Goal: Transaction & Acquisition: Purchase product/service

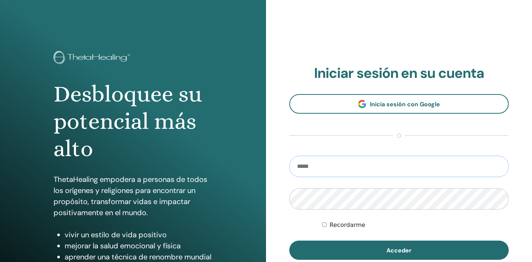
type input "**********"
click at [399, 251] on button "Acceder" at bounding box center [398, 250] width 219 height 19
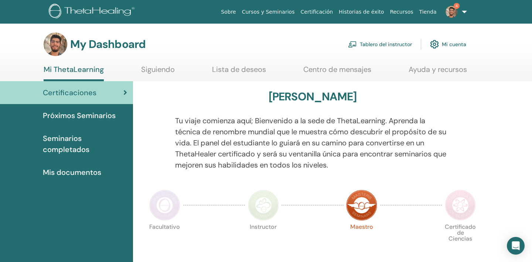
click at [455, 10] on img at bounding box center [452, 12] width 12 height 12
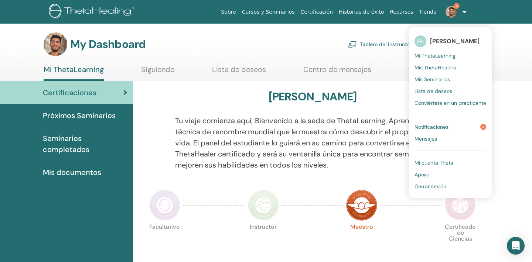
click at [436, 129] on span "Notificaciones" at bounding box center [432, 127] width 34 height 7
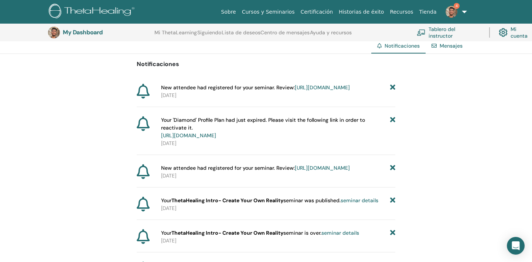
scroll to position [61, 0]
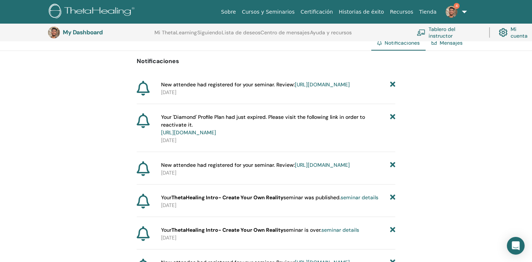
click at [216, 136] on link "[URL][DOMAIN_NAME]" at bounding box center [188, 132] width 55 height 7
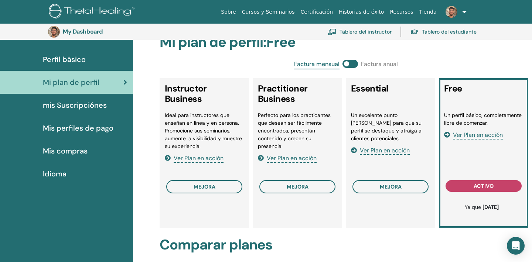
scroll to position [68, 0]
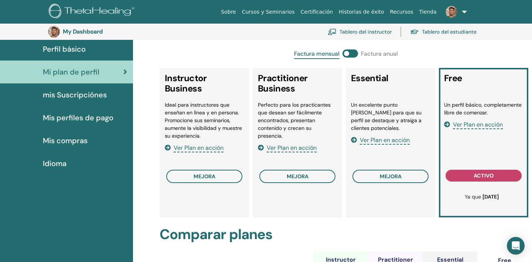
click at [212, 147] on span "Ver Plan en acción" at bounding box center [199, 148] width 50 height 8
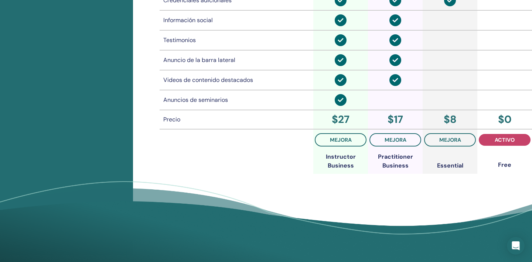
scroll to position [600, 0]
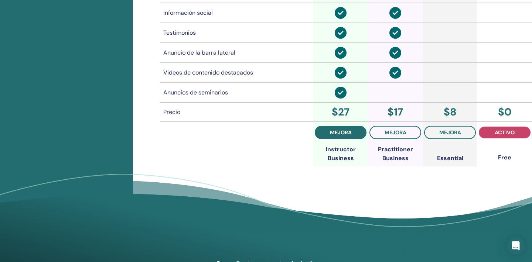
click at [344, 136] on button "mejora" at bounding box center [341, 132] width 52 height 13
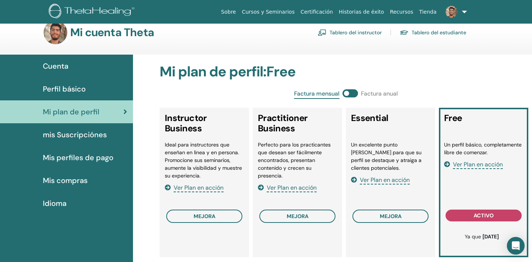
scroll to position [29, 0]
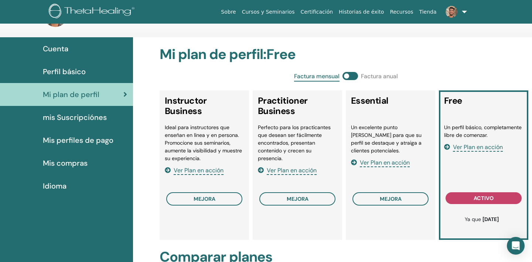
click at [351, 79] on span at bounding box center [351, 76] width 16 height 8
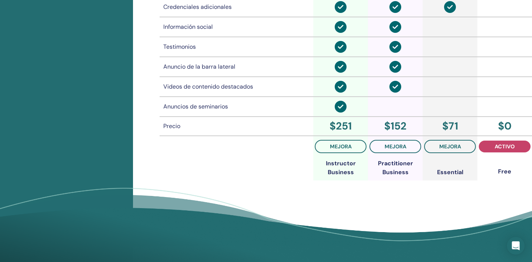
scroll to position [590, 0]
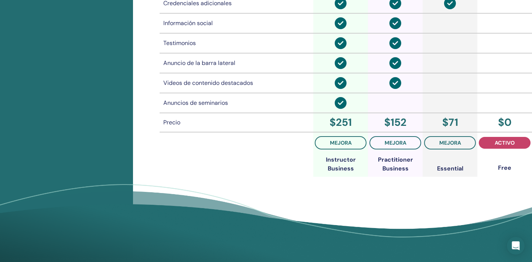
drag, startPoint x: 337, startPoint y: 149, endPoint x: 449, endPoint y: -3, distance: 188.6
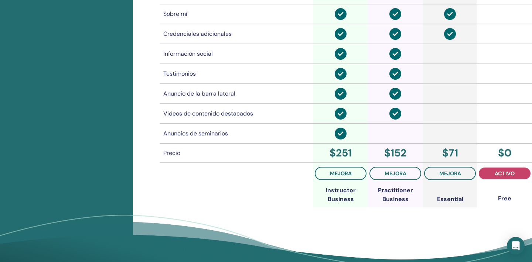
scroll to position [554, 0]
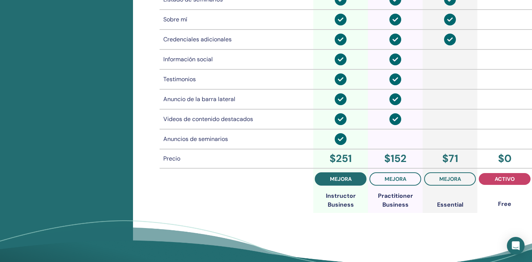
click at [343, 177] on span "mejora" at bounding box center [341, 179] width 22 height 6
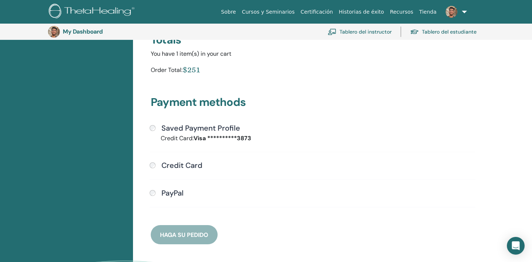
scroll to position [156, 0]
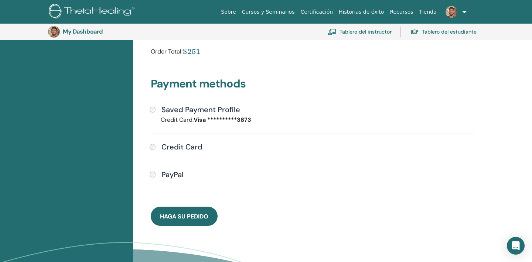
click at [169, 149] on h4 "Credit Card" at bounding box center [181, 147] width 41 height 9
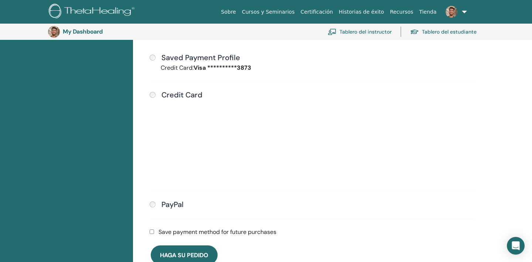
scroll to position [217, 0]
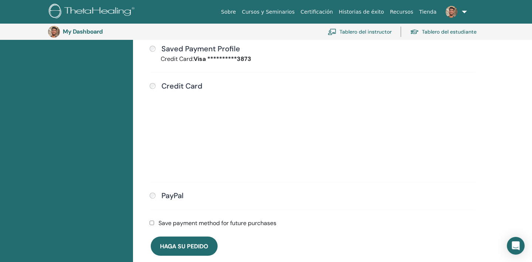
drag, startPoint x: 217, startPoint y: 178, endPoint x: 341, endPoint y: 204, distance: 126.9
click at [341, 205] on div "**********" at bounding box center [312, 131] width 335 height 175
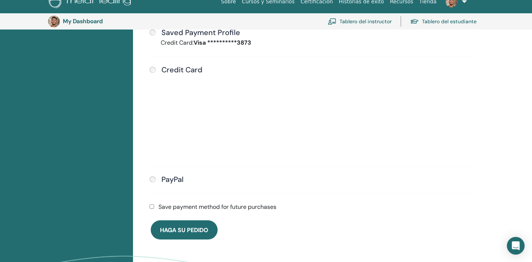
scroll to position [252, 0]
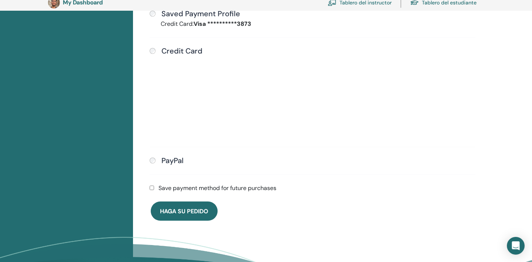
click at [172, 185] on label "Save payment method for future purchases" at bounding box center [218, 188] width 118 height 9
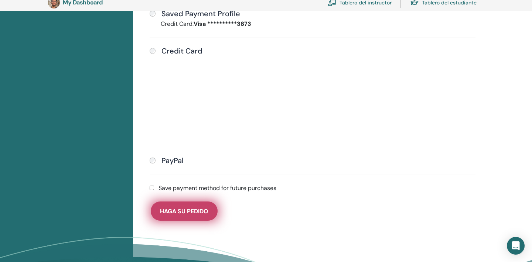
click at [188, 210] on span "Haga su pedido" at bounding box center [184, 212] width 48 height 8
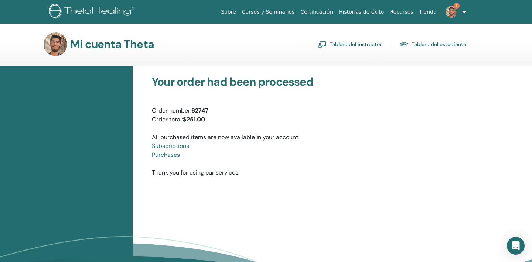
click at [454, 16] on img at bounding box center [452, 12] width 12 height 12
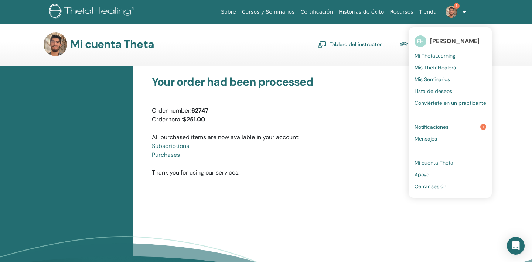
click at [434, 127] on span "Notificaciones" at bounding box center [432, 127] width 34 height 7
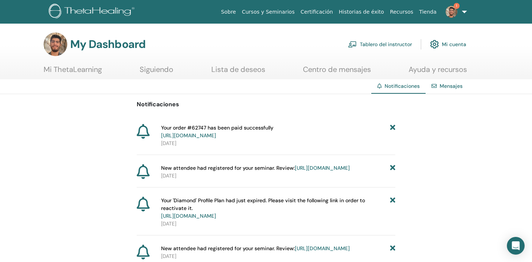
click at [459, 12] on span "1" at bounding box center [452, 11] width 18 height 6
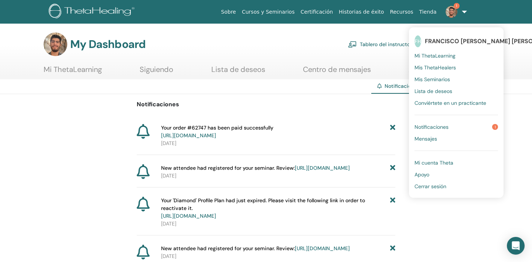
click at [431, 126] on span "Notificaciones" at bounding box center [432, 127] width 34 height 7
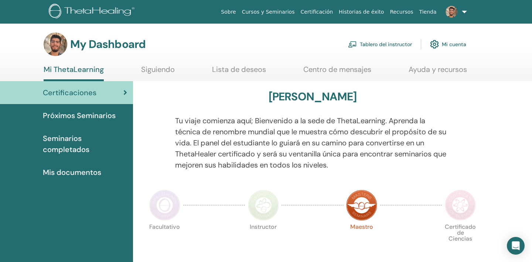
click at [382, 45] on link "Tablero del instructor" at bounding box center [380, 44] width 64 height 16
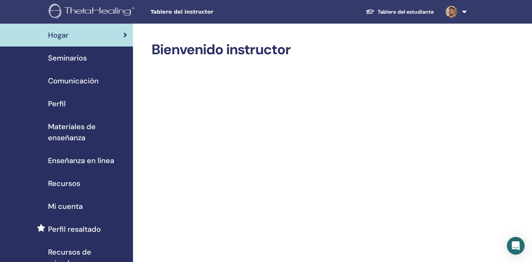
click at [86, 127] on span "Materiales de enseñanza" at bounding box center [87, 132] width 79 height 22
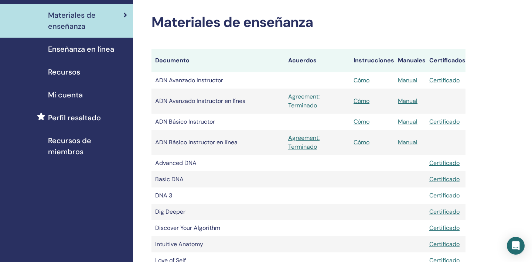
scroll to position [121, 0]
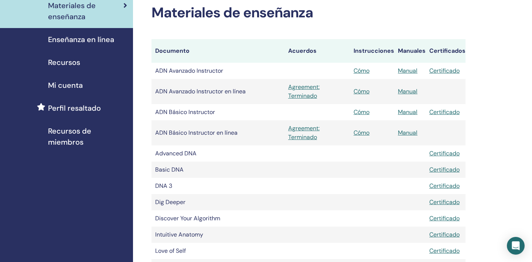
click at [67, 142] on span "Recursos de miembros" at bounding box center [87, 137] width 79 height 22
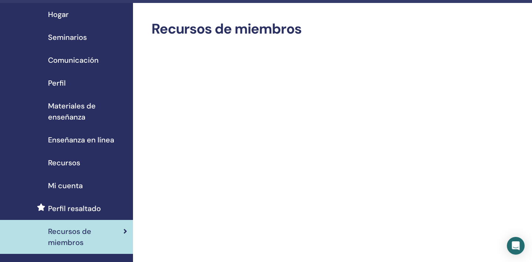
scroll to position [35, 0]
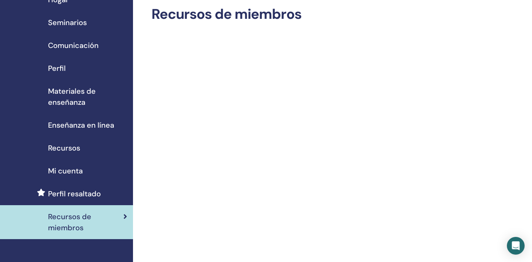
click at [85, 143] on div "Recursos" at bounding box center [66, 148] width 121 height 11
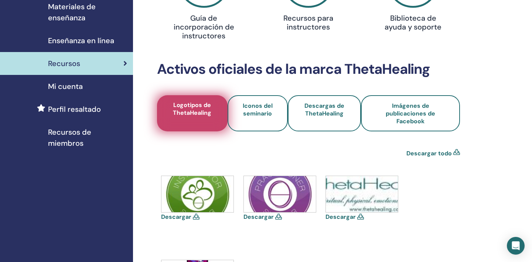
scroll to position [146, 0]
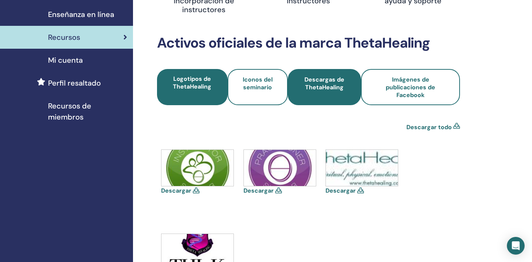
click at [288, 85] on link "Descargas de ThetaHealing" at bounding box center [325, 87] width 74 height 36
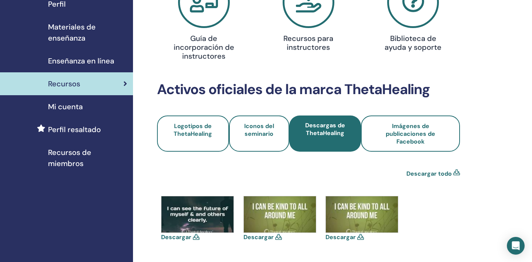
scroll to position [170, 0]
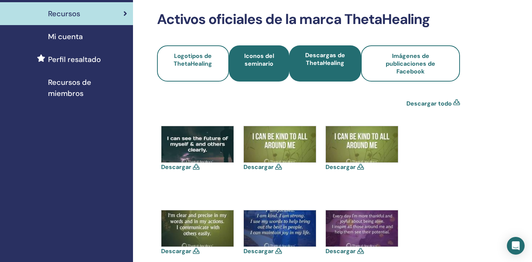
click at [254, 57] on span "Iconos del seminario" at bounding box center [259, 63] width 40 height 23
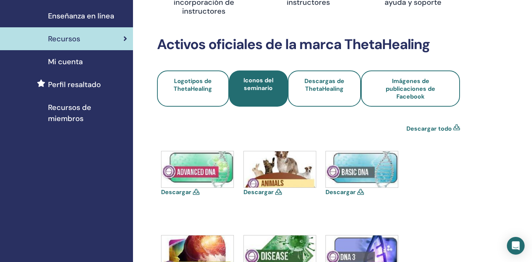
scroll to position [144, 0]
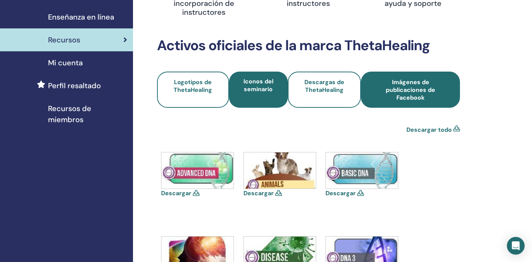
click at [400, 90] on span "Imágenes de publicaciones de Facebook" at bounding box center [410, 89] width 79 height 23
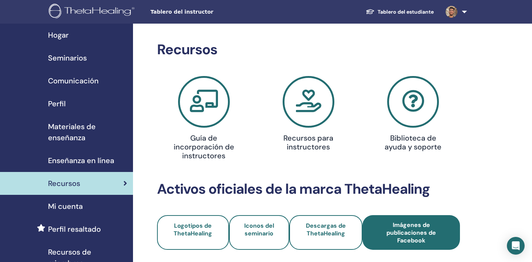
click at [82, 166] on span "Enseñanza en línea" at bounding box center [81, 160] width 66 height 11
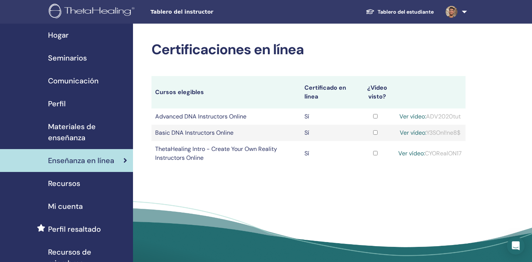
click at [88, 137] on span "Materiales de enseñanza" at bounding box center [87, 132] width 79 height 22
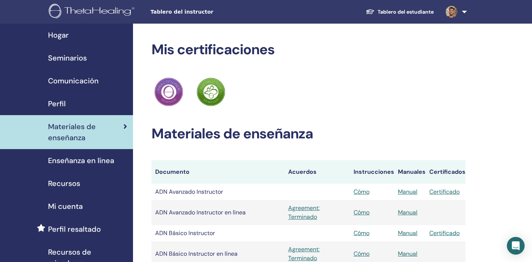
click at [78, 109] on div "Perfil" at bounding box center [66, 103] width 121 height 11
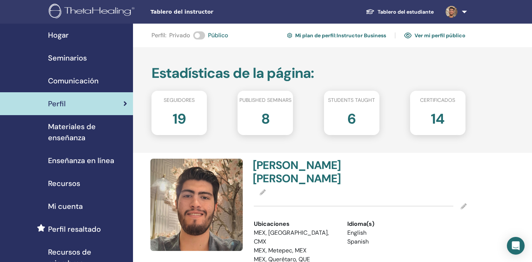
click at [95, 75] on link "Comunicación" at bounding box center [66, 80] width 133 height 23
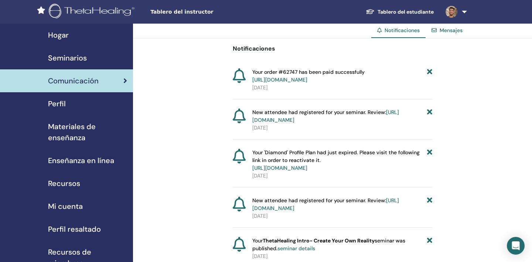
click at [76, 65] on link "Seminarios" at bounding box center [66, 58] width 133 height 23
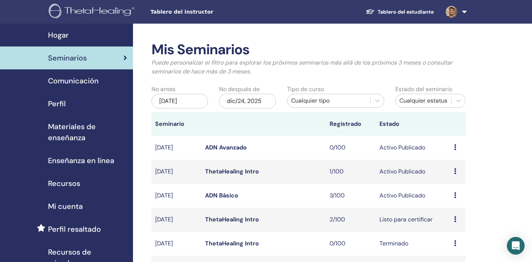
click at [74, 35] on div "Hogar" at bounding box center [66, 35] width 121 height 11
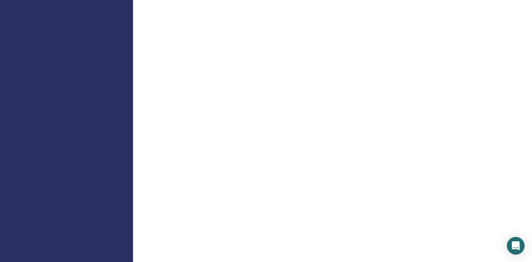
scroll to position [442, 0]
click at [112, 82] on div "Hogar Seminarios Comunicación Perfil Materiales de enseñanza Enseñanza en línea" at bounding box center [66, 100] width 133 height 1036
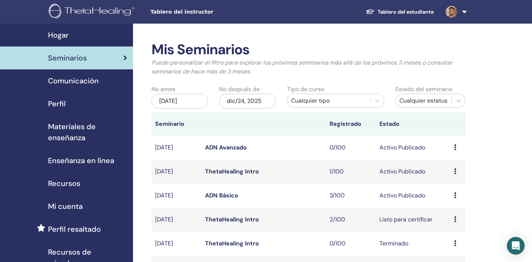
click at [72, 35] on div "Hogar" at bounding box center [66, 35] width 121 height 11
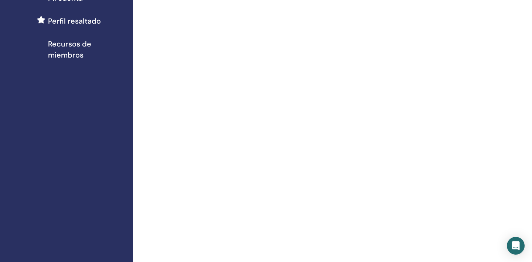
scroll to position [311, 0]
